Goal: Task Accomplishment & Management: Manage account settings

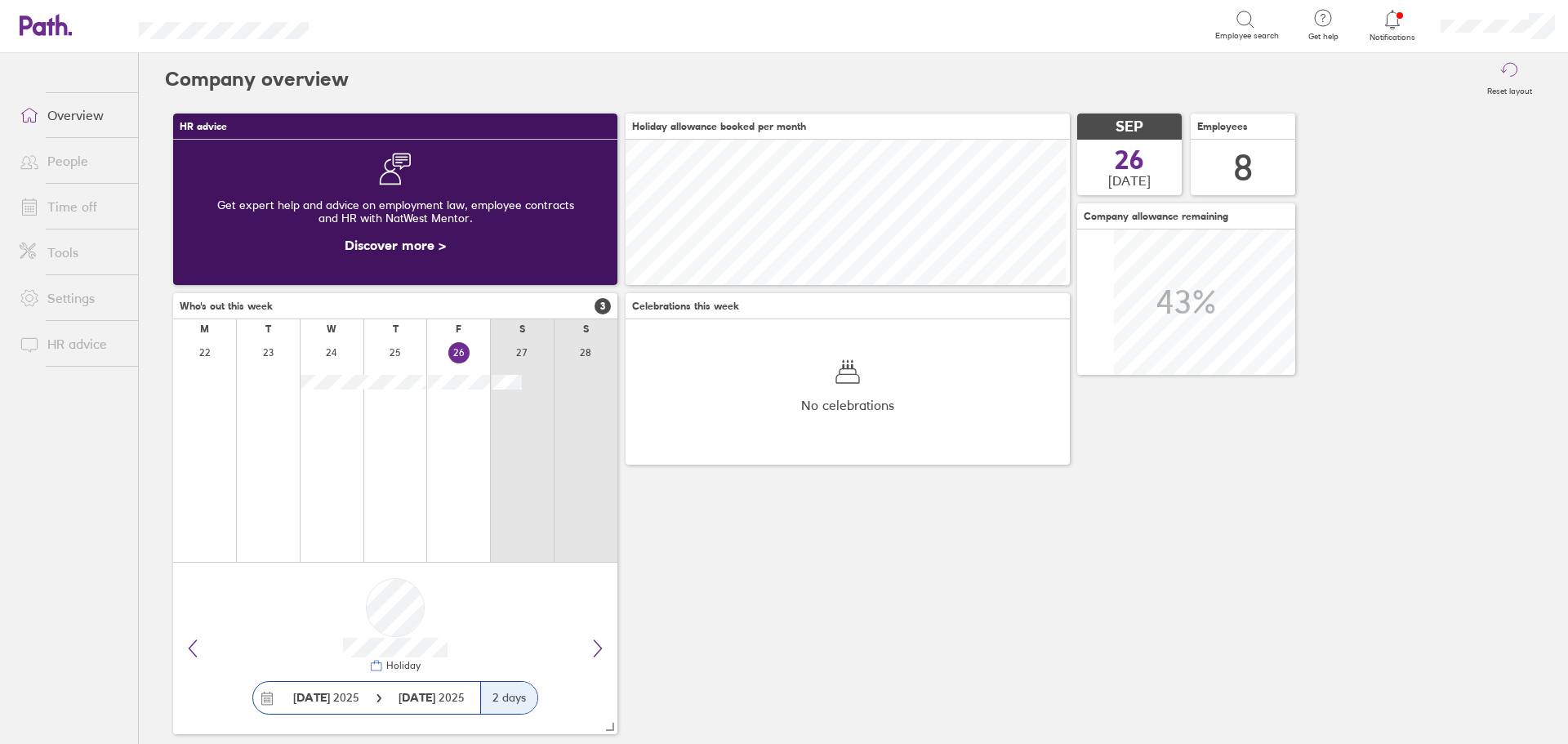
scroll to position [145, 445]
click at [66, 115] on link "Overview" at bounding box center [72, 115] width 131 height 33
click at [107, 220] on link "Time off" at bounding box center [72, 207] width 131 height 33
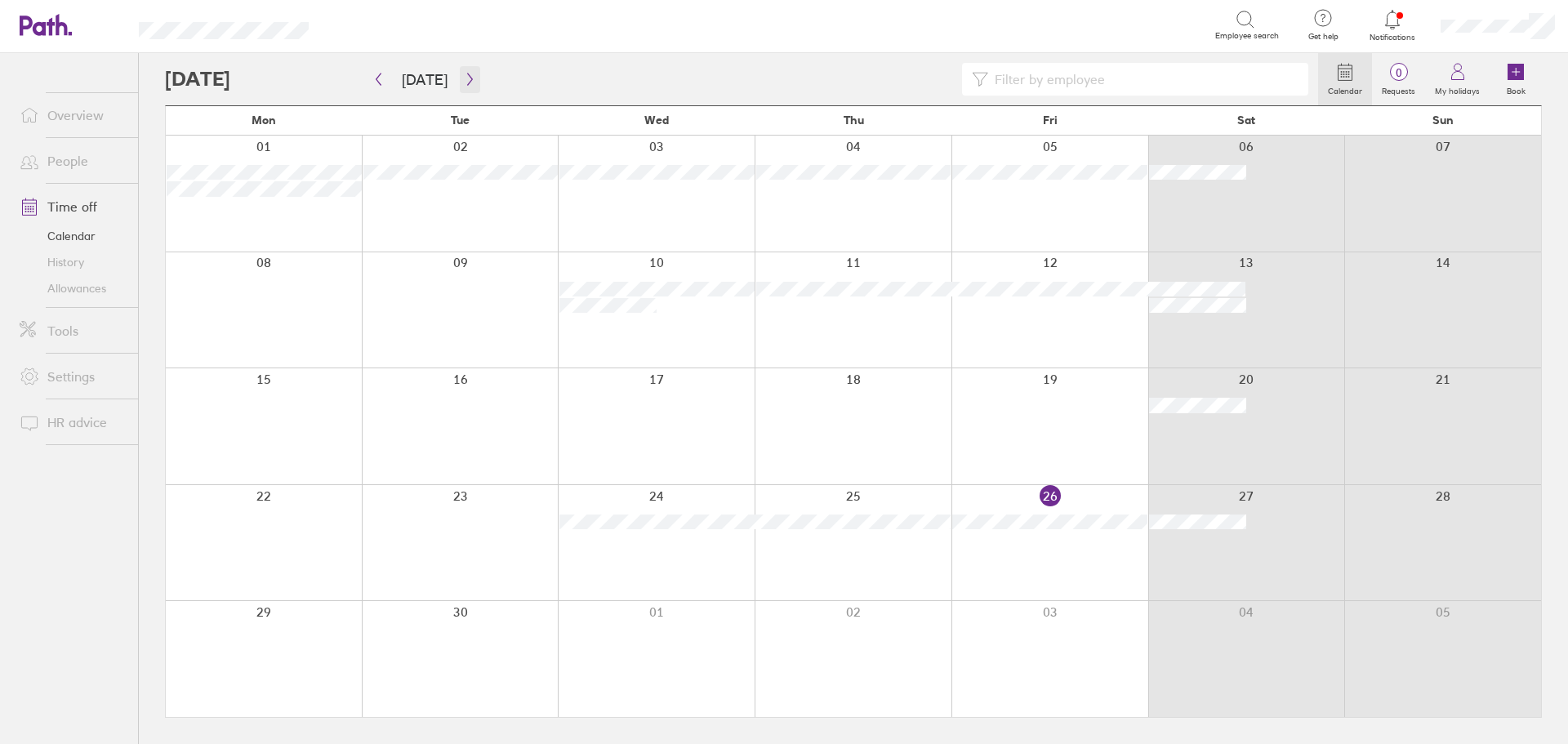
click at [464, 81] on icon "button" at bounding box center [470, 79] width 12 height 13
click at [381, 86] on button "button" at bounding box center [379, 79] width 21 height 27
